Goal: Task Accomplishment & Management: Manage account settings

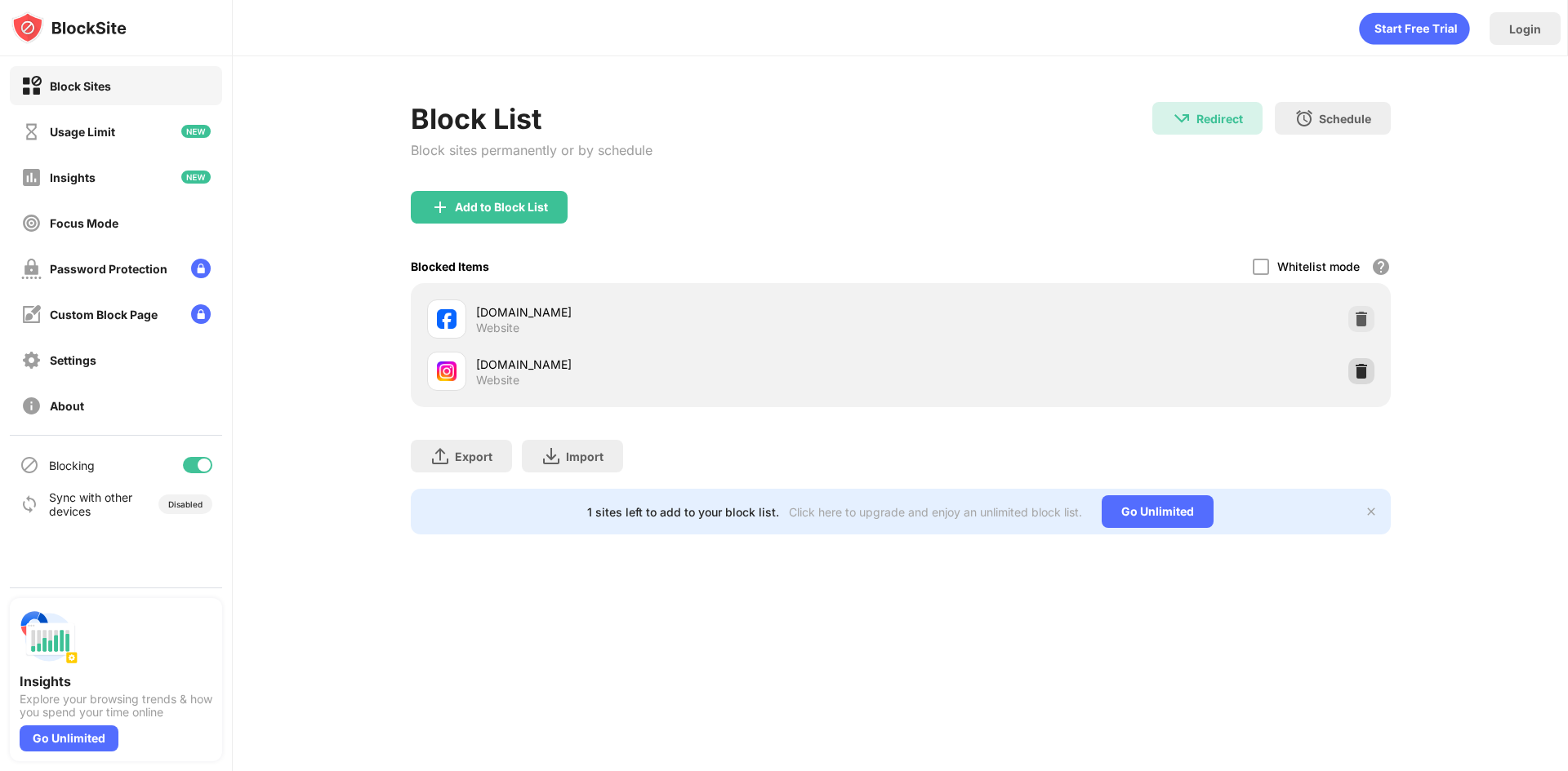
click at [1362, 384] on div at bounding box center [1362, 372] width 26 height 26
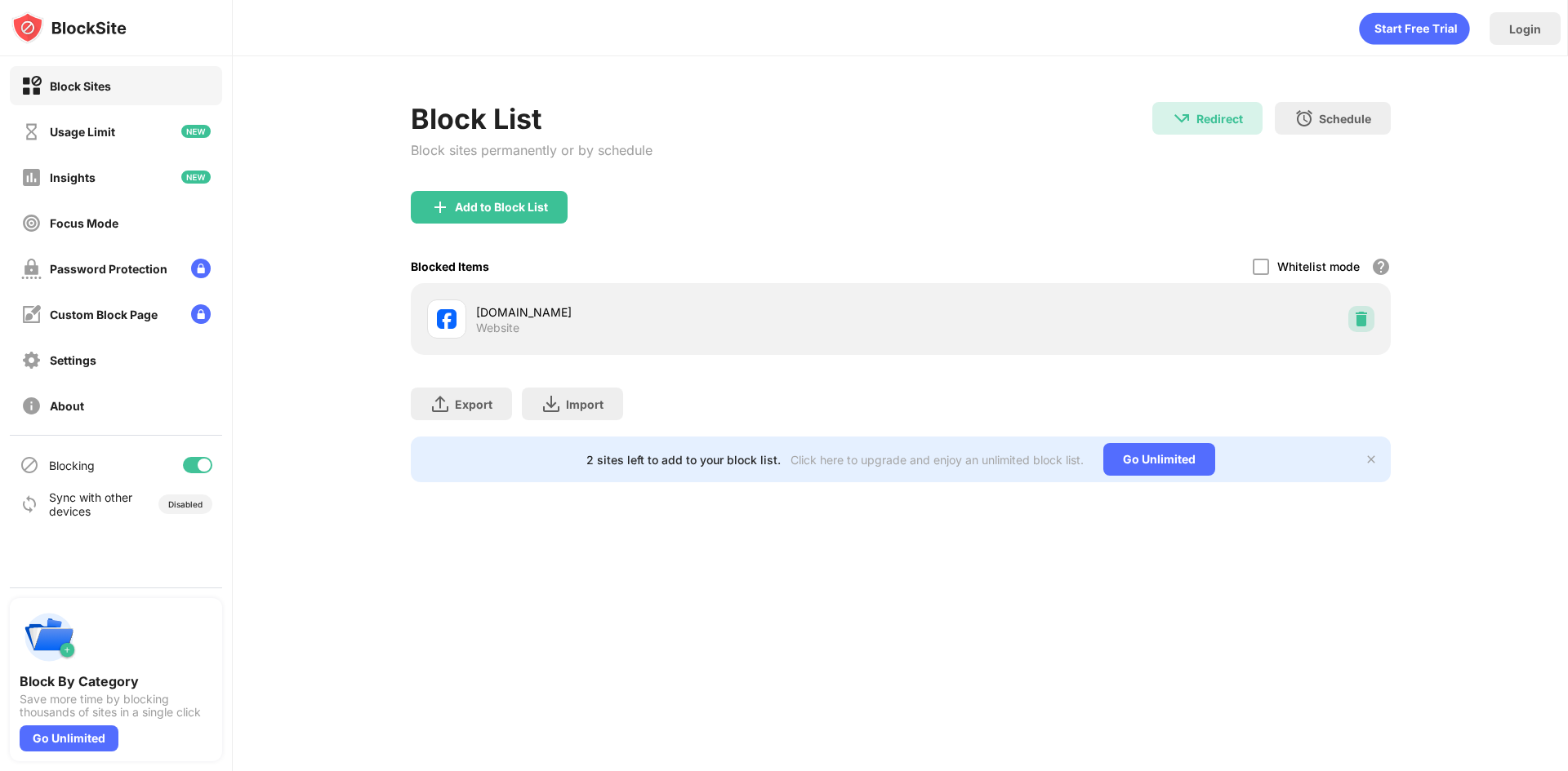
click at [1355, 317] on img at bounding box center [1361, 319] width 16 height 16
